Goal: Navigation & Orientation: Find specific page/section

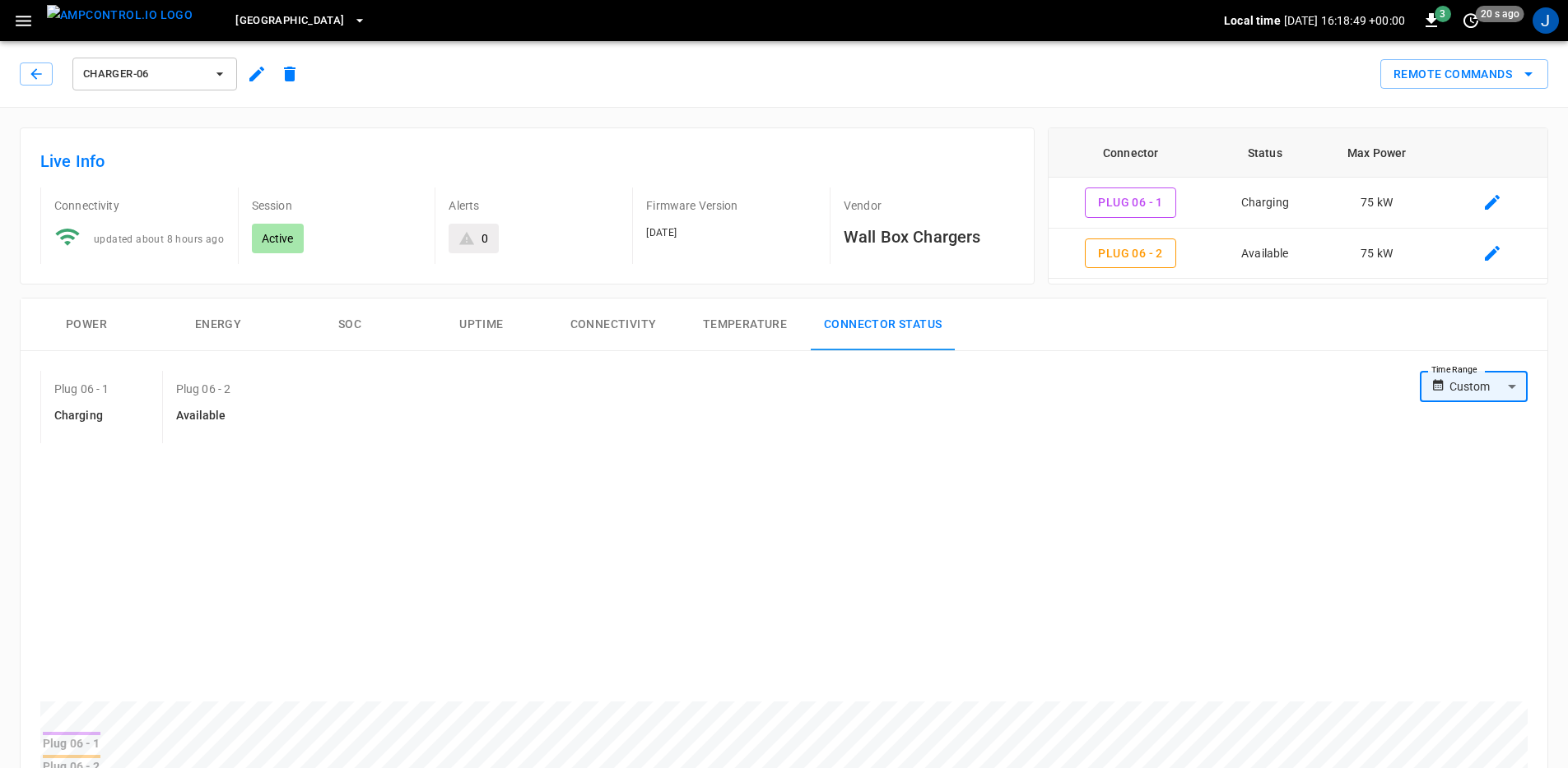
click at [32, 21] on icon "button" at bounding box center [23, 21] width 21 height 21
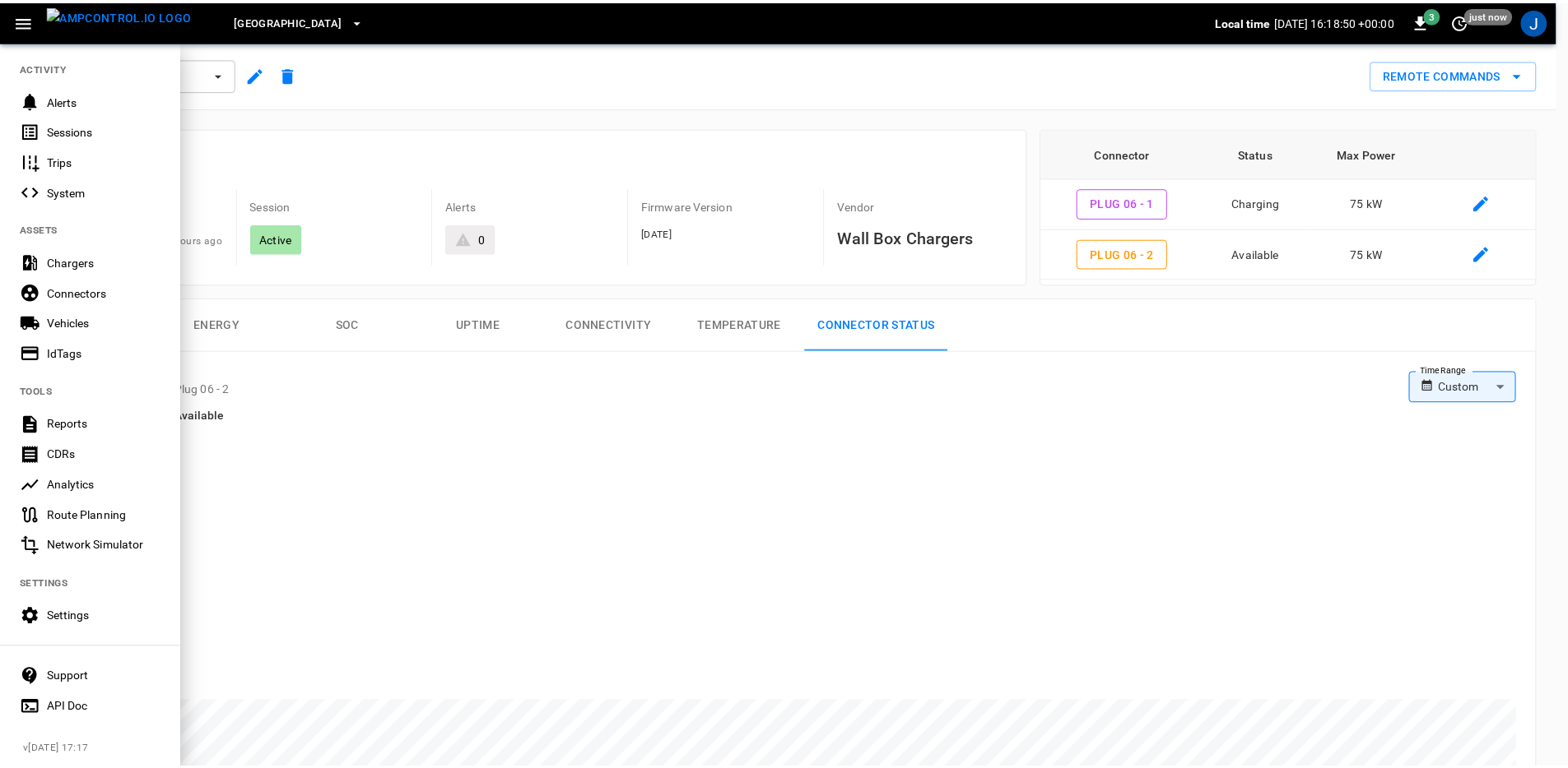
scroll to position [188, 0]
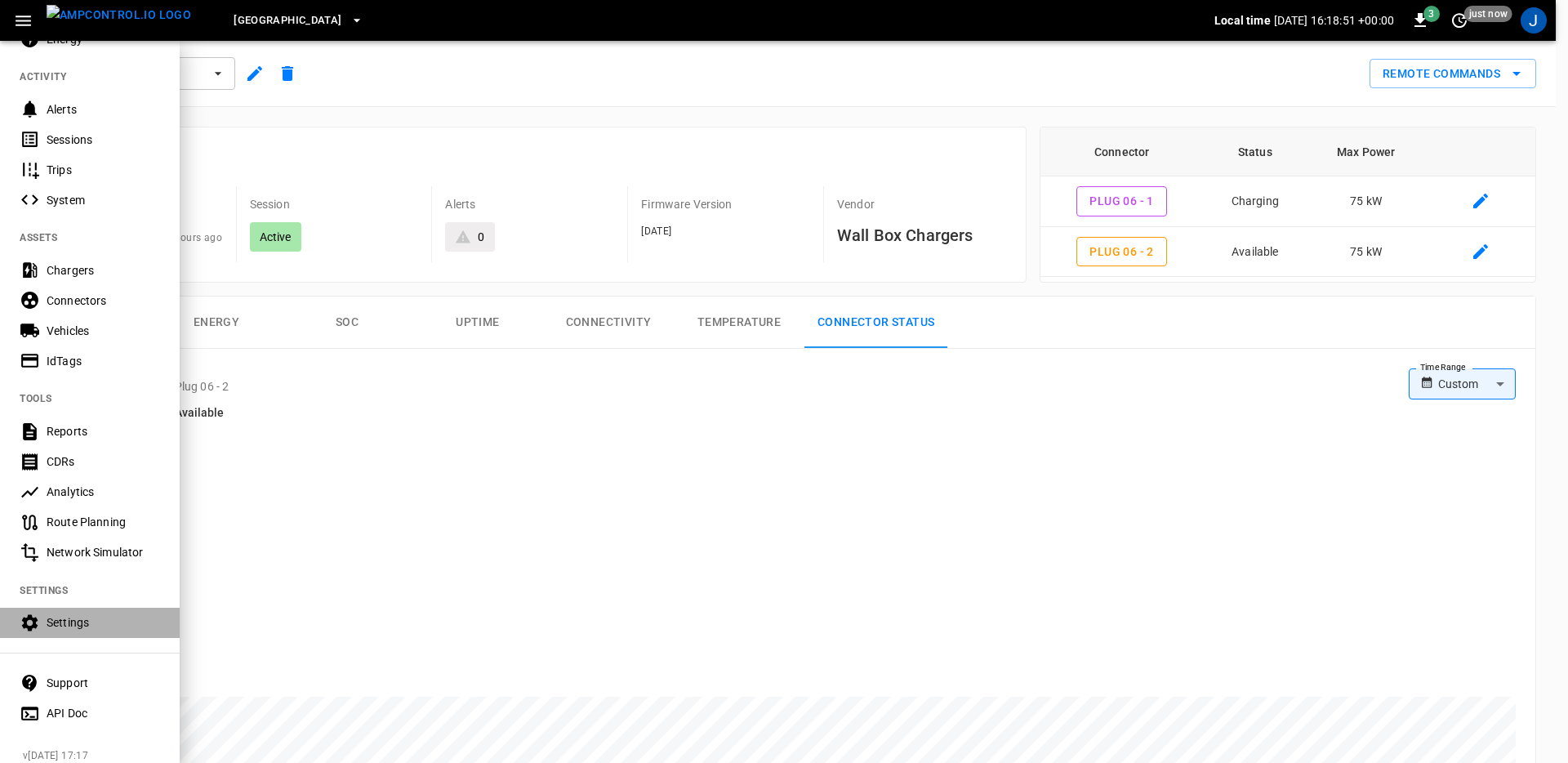
click at [106, 617] on div "Settings" at bounding box center [103, 622] width 113 height 17
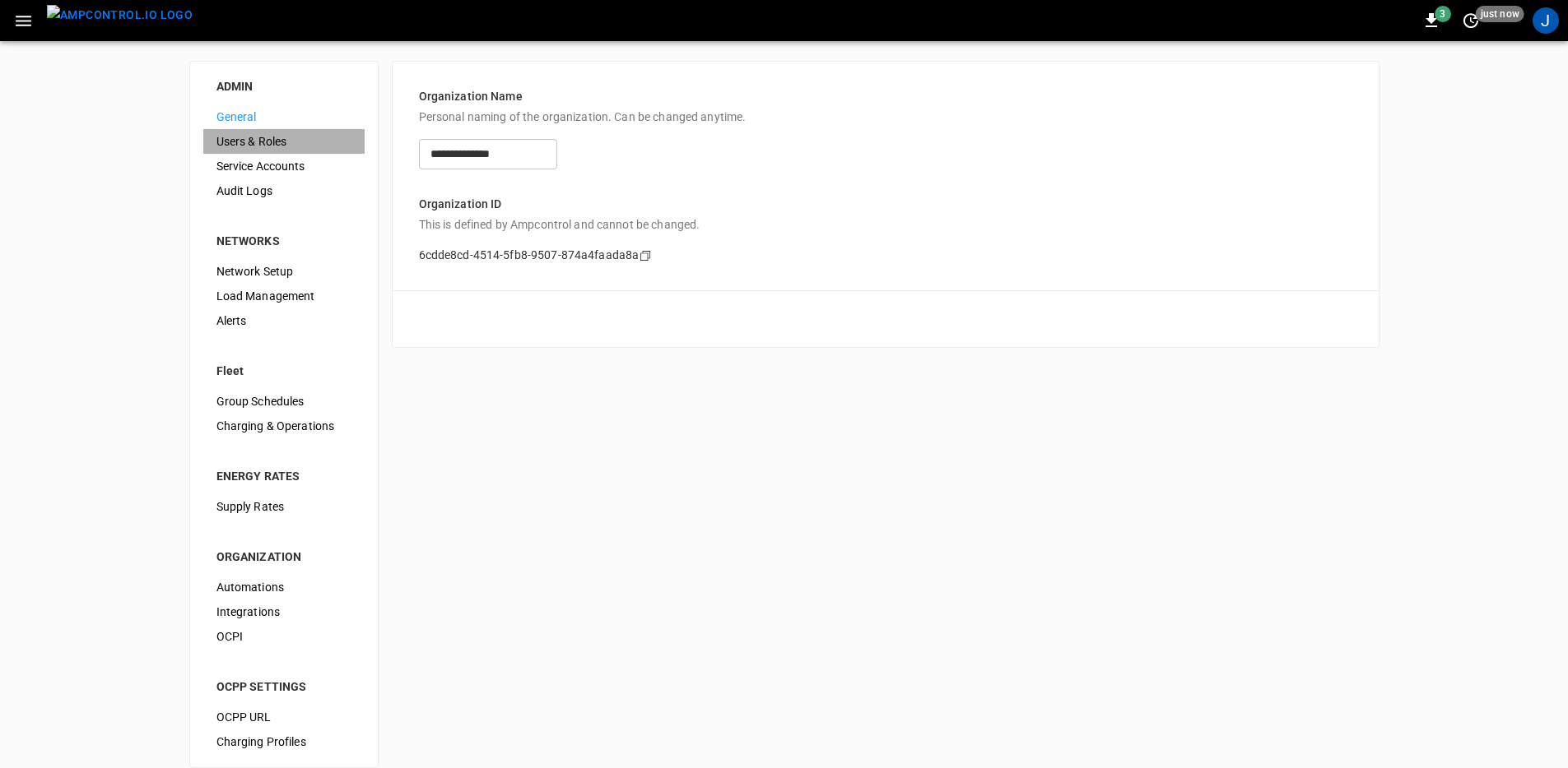
click at [277, 146] on span "Users & Roles" at bounding box center [283, 143] width 135 height 18
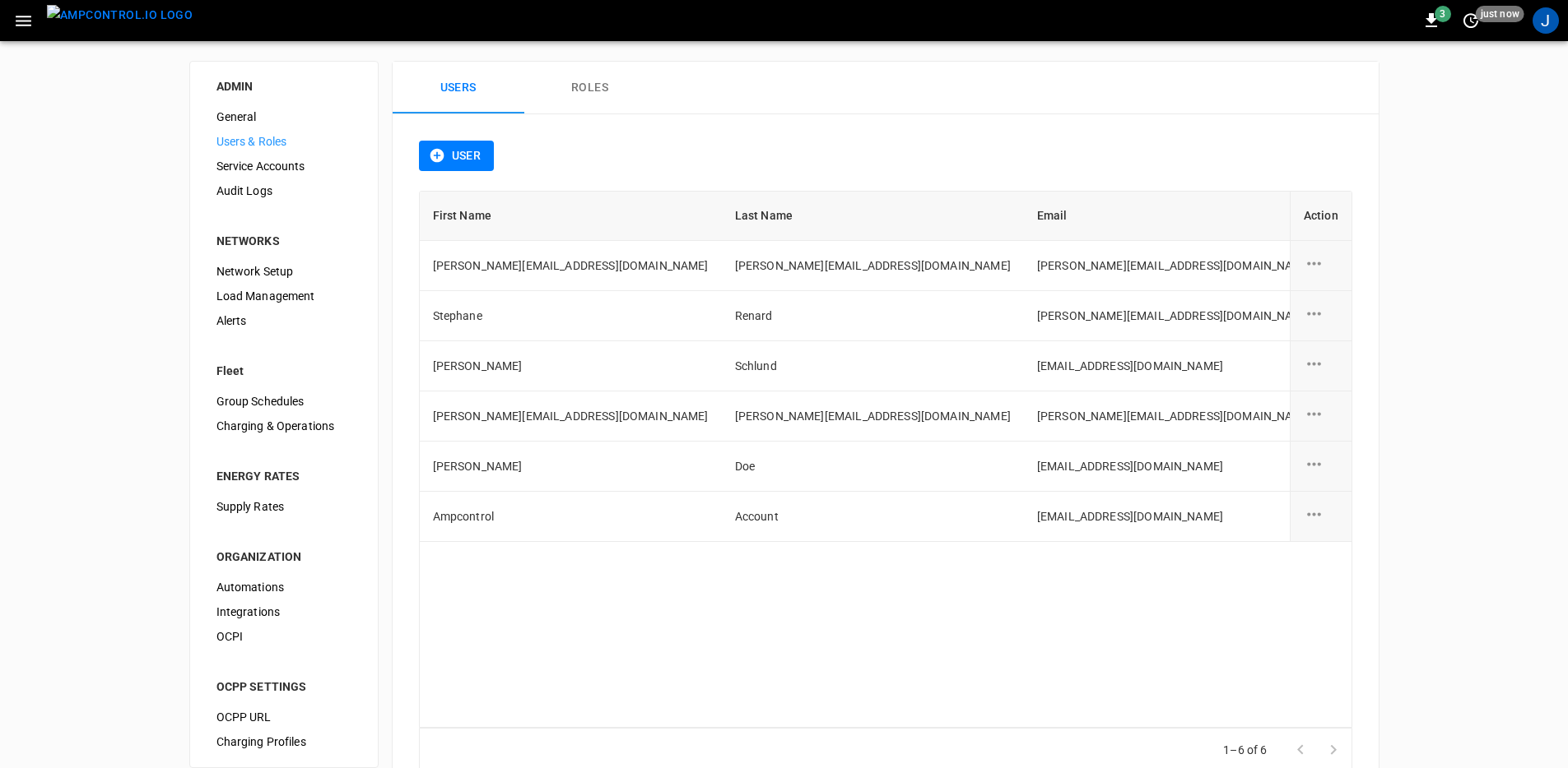
click at [606, 89] on button "Roles" at bounding box center [590, 89] width 132 height 53
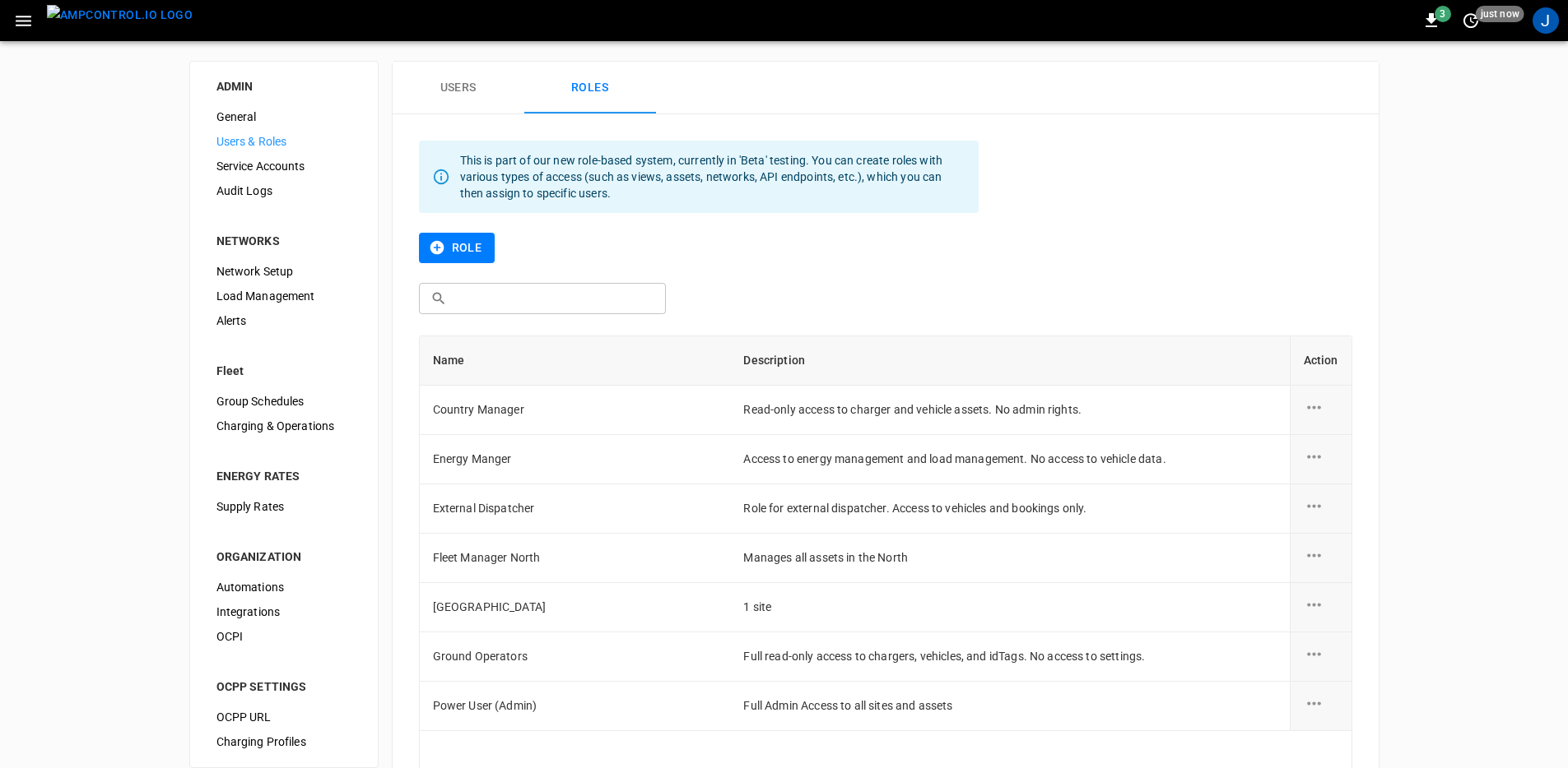
click at [463, 83] on button "Users" at bounding box center [458, 89] width 132 height 53
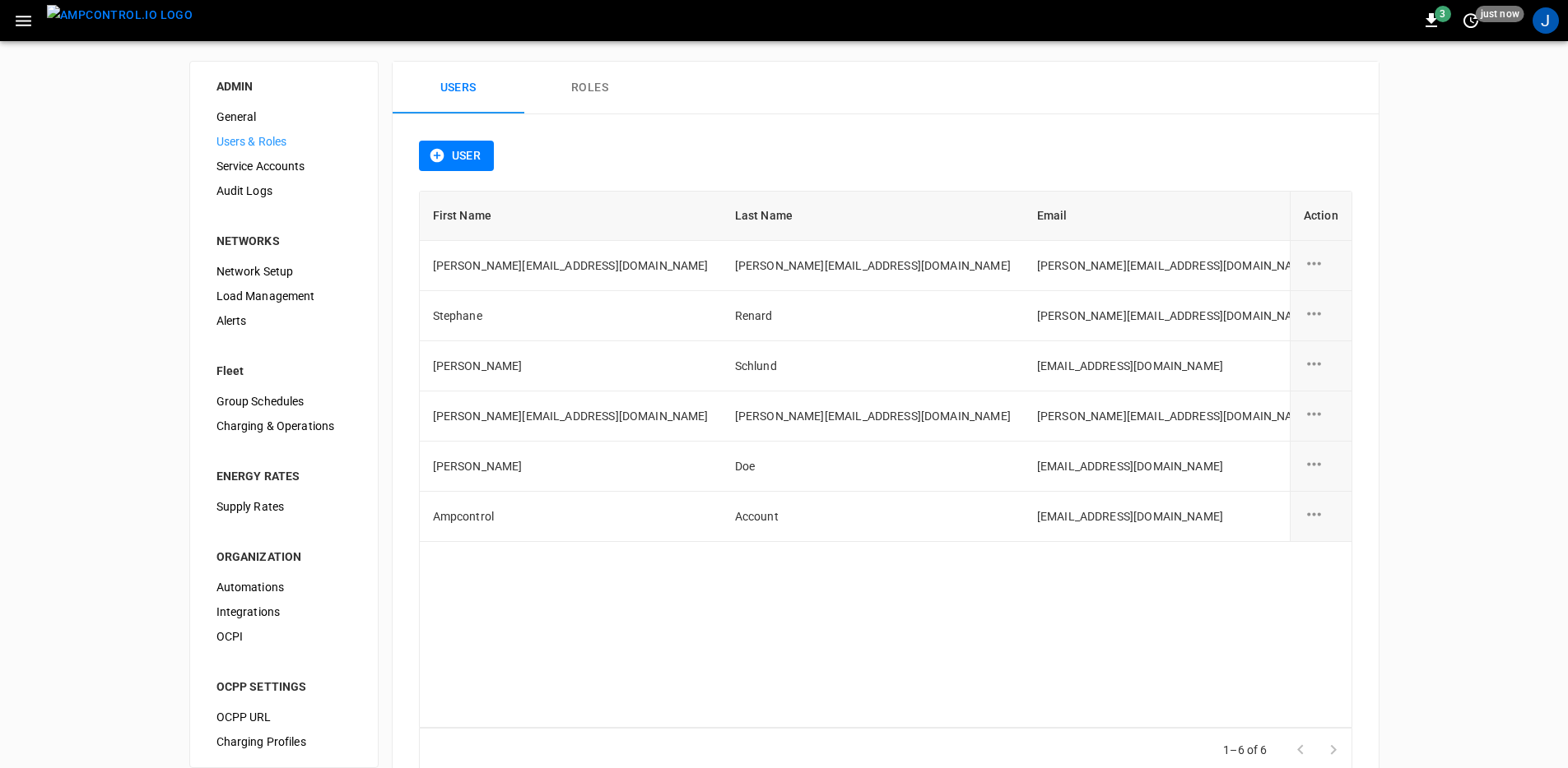
click at [610, 103] on button "Roles" at bounding box center [590, 89] width 132 height 53
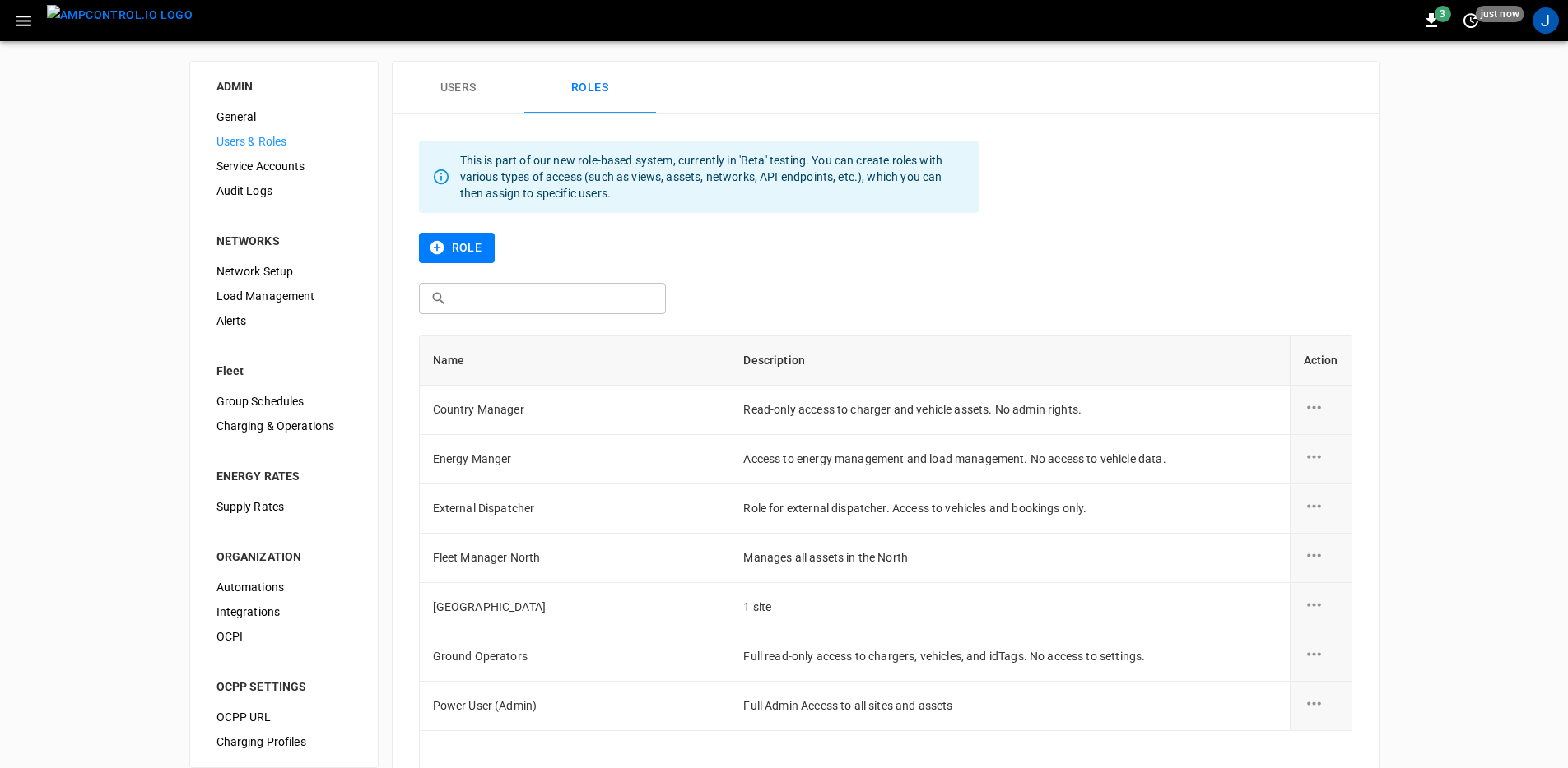
click at [155, 26] on img "menu" at bounding box center [120, 15] width 146 height 21
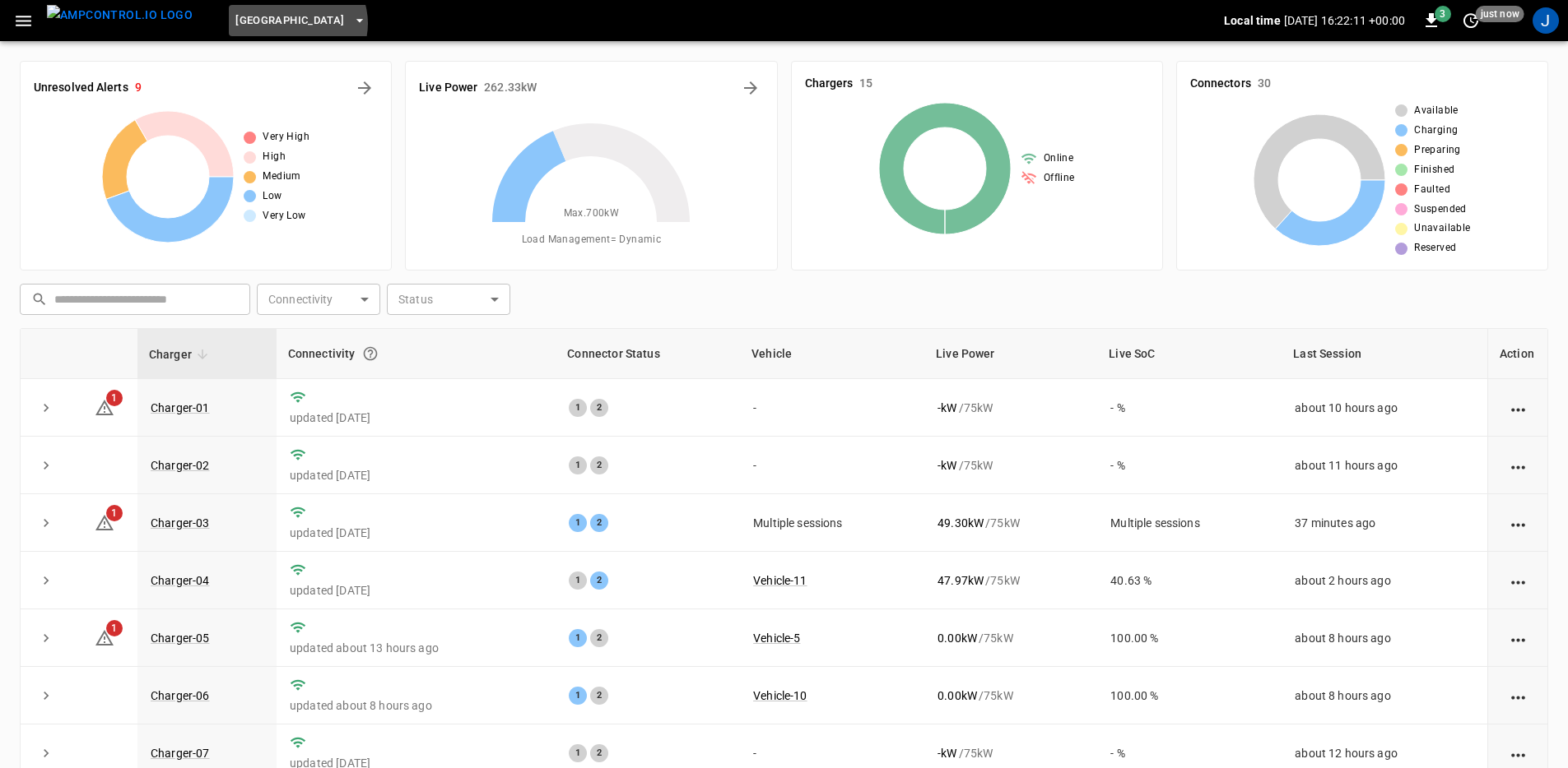
click at [267, 23] on span "[GEOGRAPHIC_DATA]" at bounding box center [289, 21] width 108 height 19
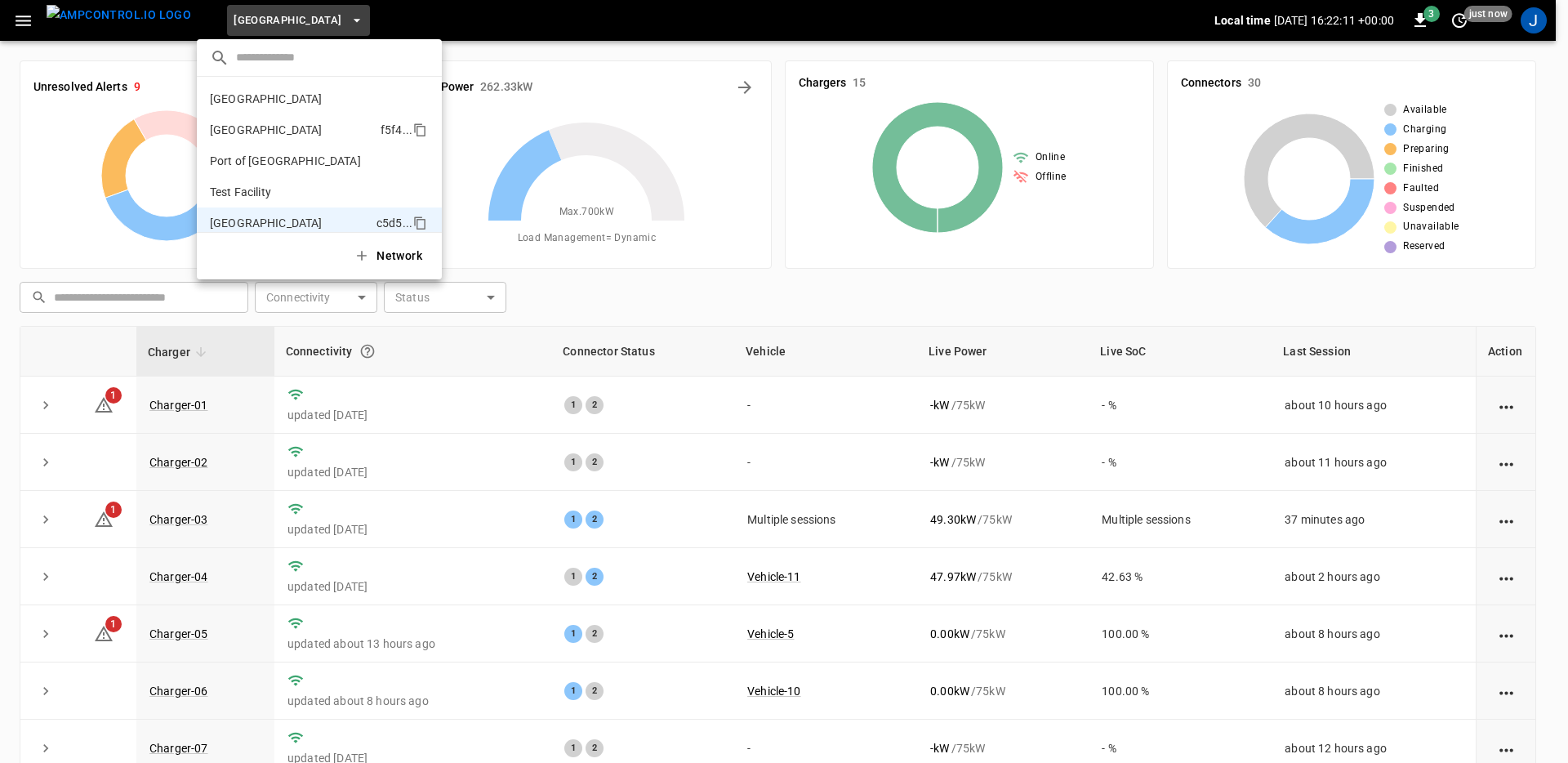
scroll to position [13, 0]
click at [302, 148] on p "Port of [GEOGRAPHIC_DATA]" at bounding box center [289, 148] width 159 height 17
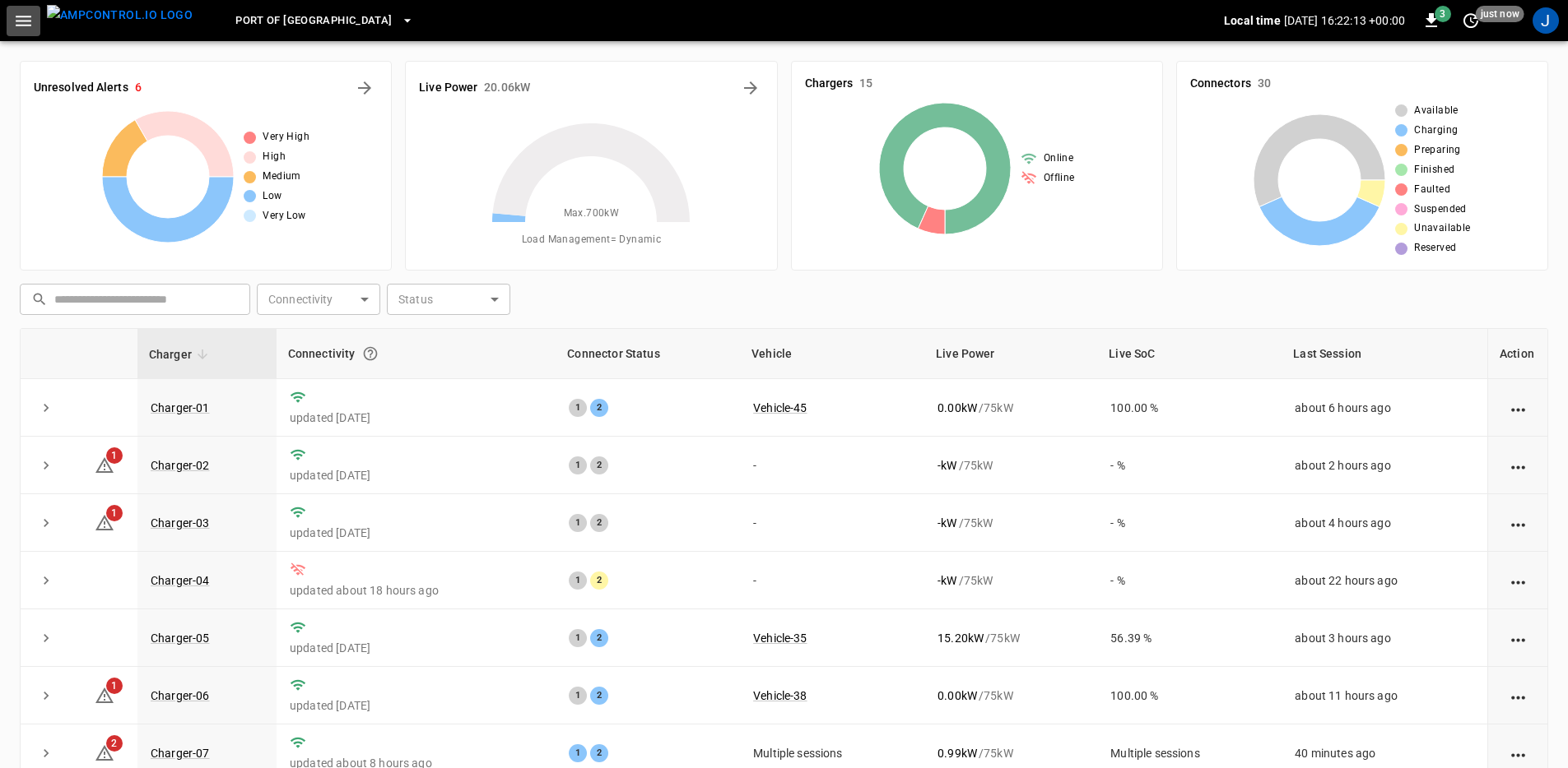
click at [23, 21] on icon "button" at bounding box center [24, 21] width 16 height 11
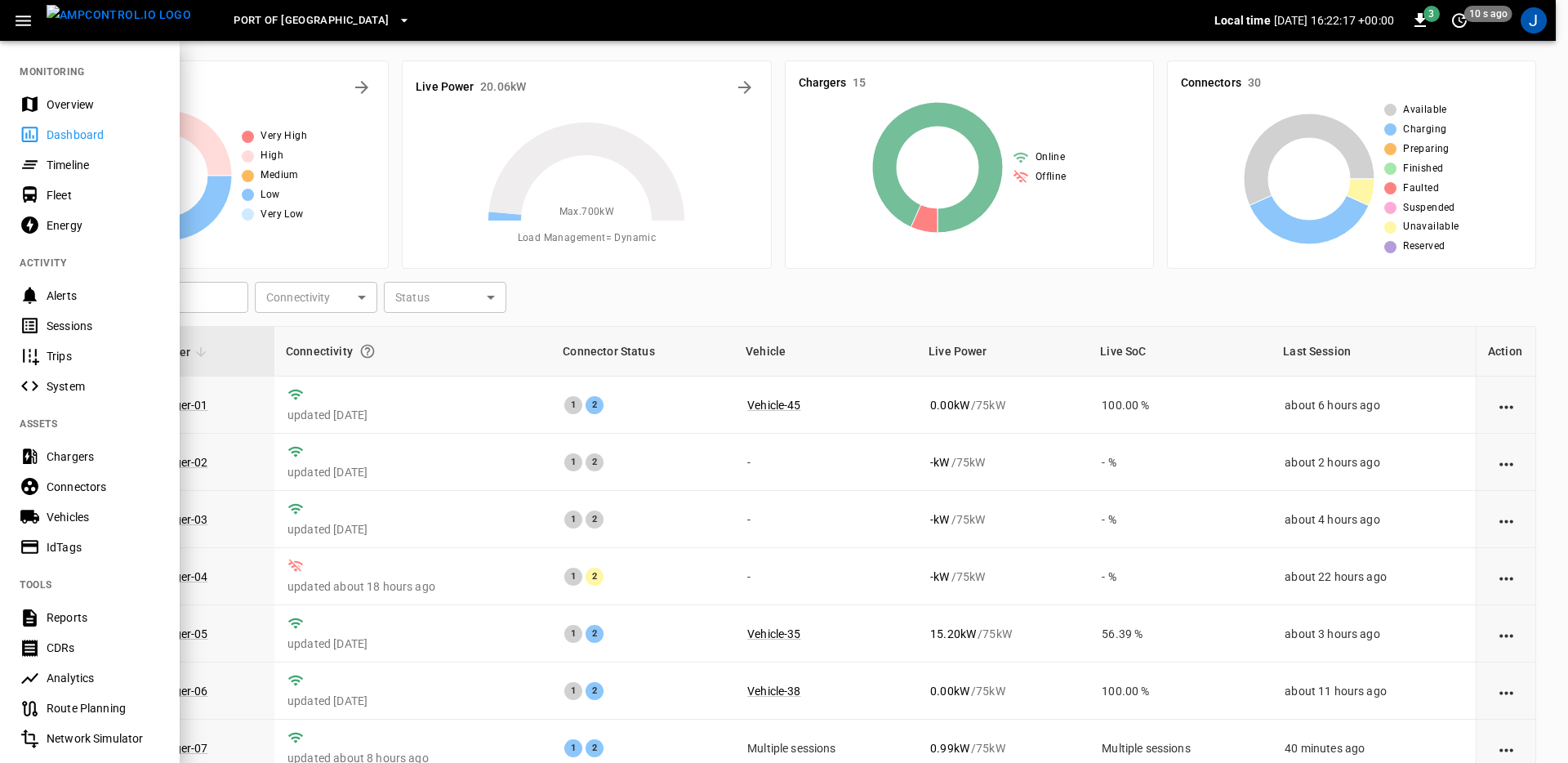
click at [87, 188] on div "Fleet" at bounding box center [103, 195] width 113 height 17
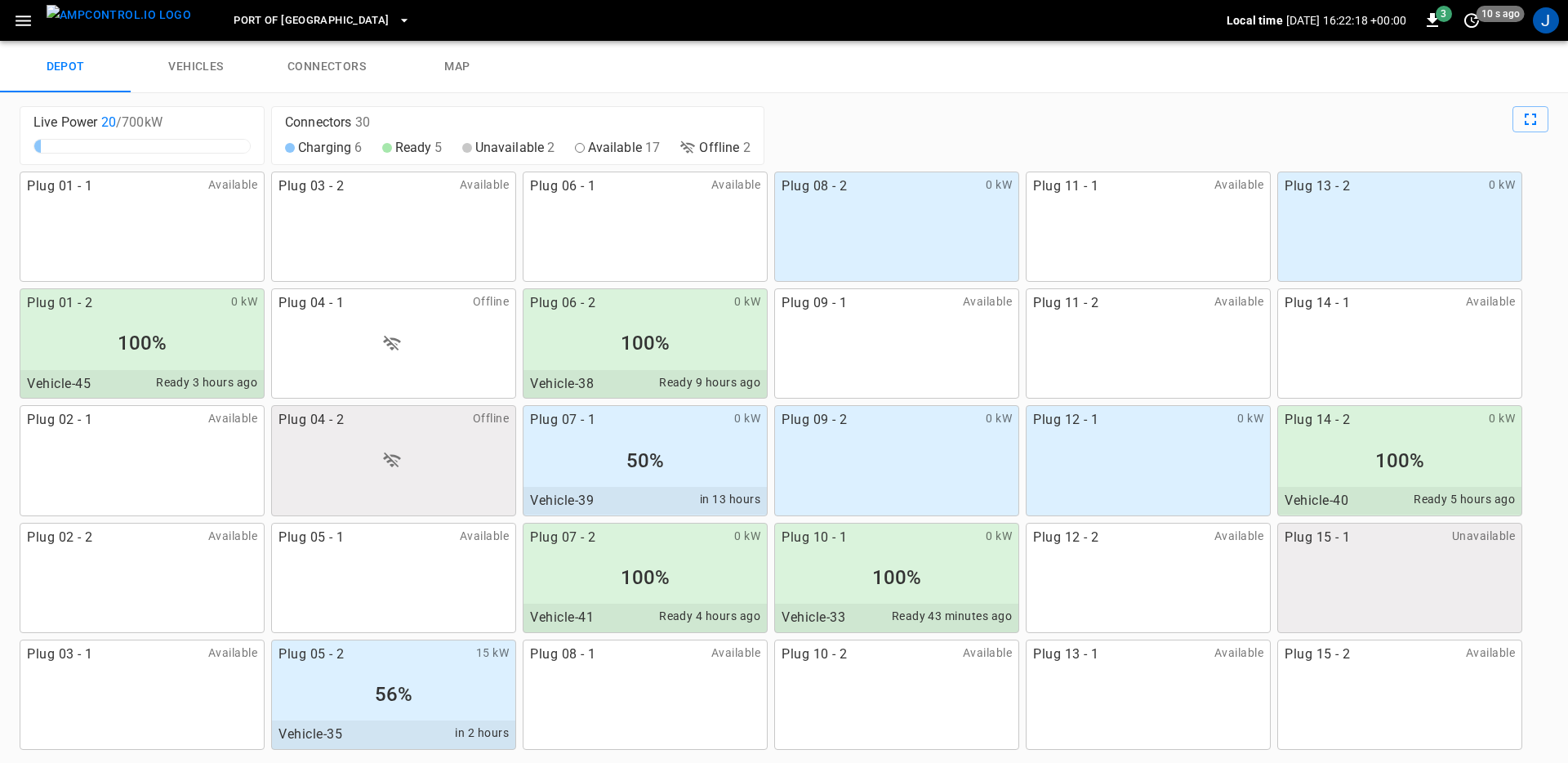
click at [664, 324] on div "Plug 06 - 2 0 kW 100% Vehicle-38 Ready 9 hours ago" at bounding box center [644, 343] width 245 height 110
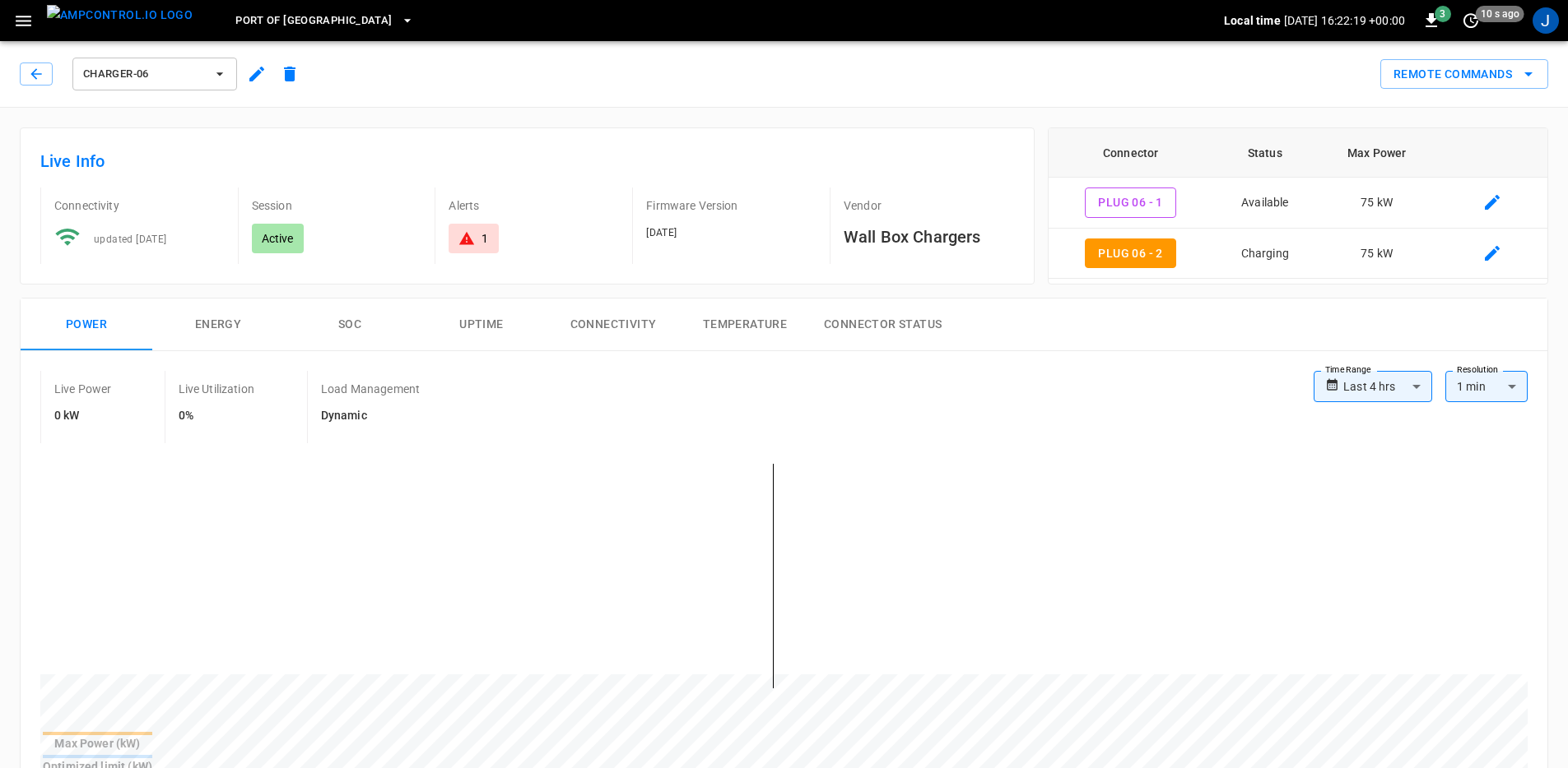
type input "**********"
click at [37, 66] on icon "button" at bounding box center [35, 74] width 17 height 17
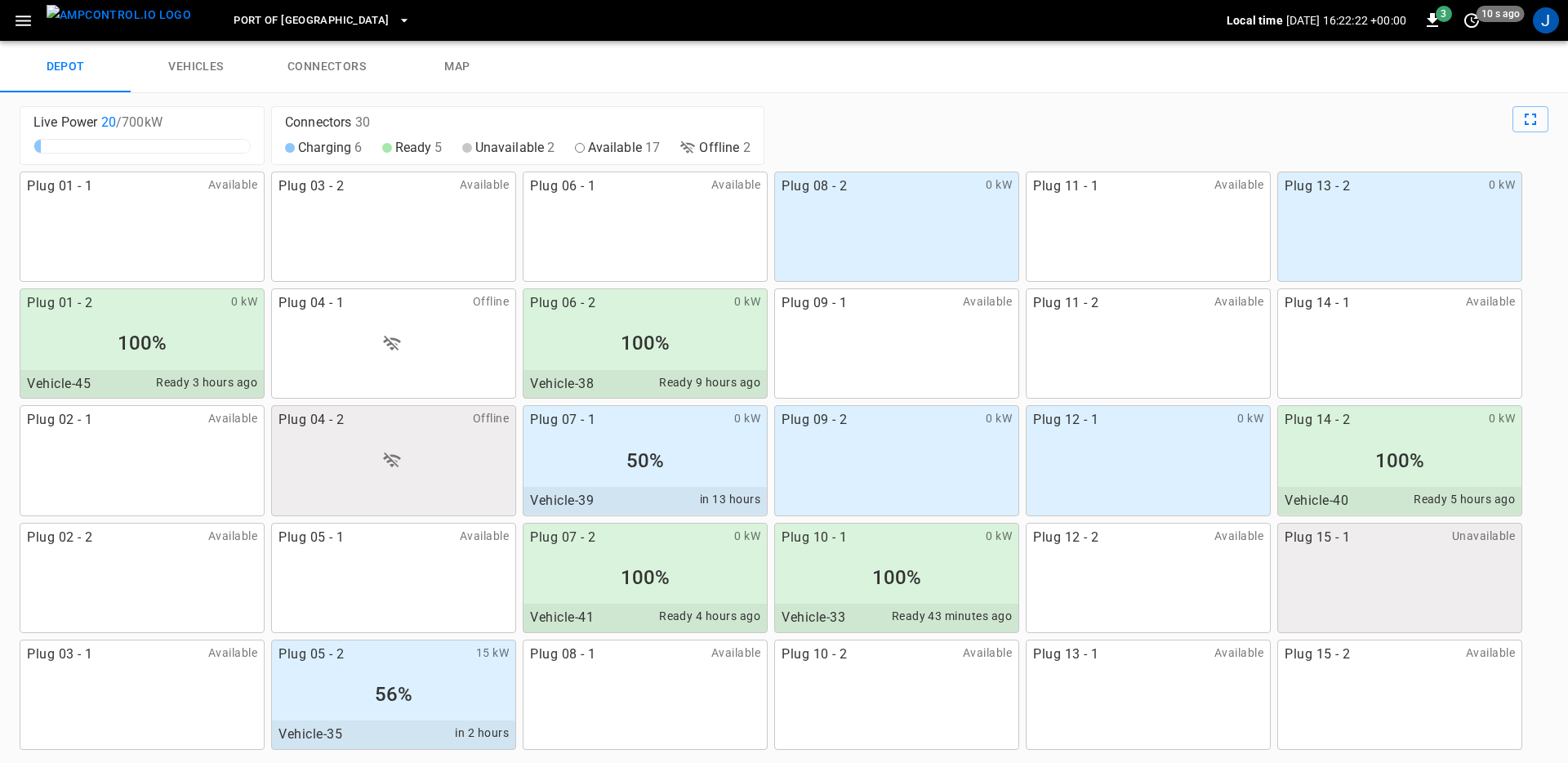
click at [805, 103] on div "Live Power 20 / 700 kW Connectors 30 Charging 6 Ready 5 Unavailable 2 Available…" at bounding box center [784, 428] width 1568 height 670
